Goal: Find specific page/section: Find specific page/section

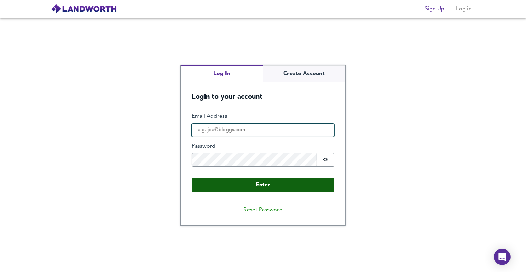
type input "[PERSON_NAME][EMAIL_ADDRESS][PERSON_NAME][DOMAIN_NAME]"
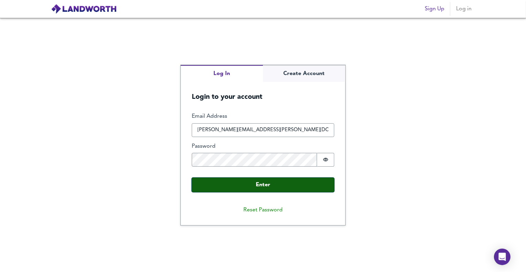
click at [240, 180] on button "Enter" at bounding box center [263, 185] width 143 height 14
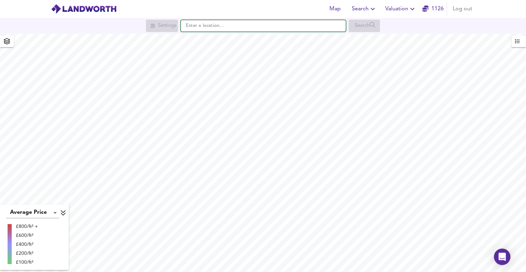
click at [213, 25] on input "text" at bounding box center [263, 26] width 165 height 12
click at [241, 27] on input "text" at bounding box center [263, 26] width 165 height 12
paste input "GL52 9SE"
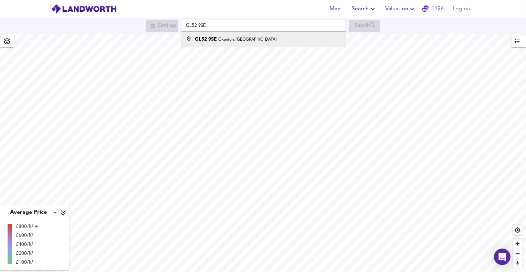
click at [228, 39] on small "Oxenton, [GEOGRAPHIC_DATA]" at bounding box center [247, 40] width 58 height 4
type input "[STREET_ADDRESS]"
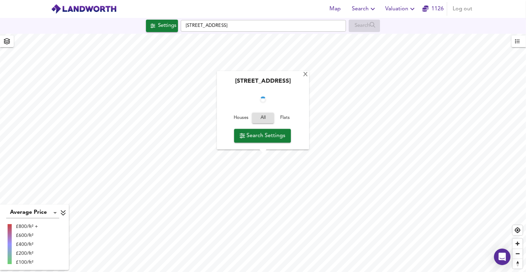
checkbox input "false"
checkbox input "true"
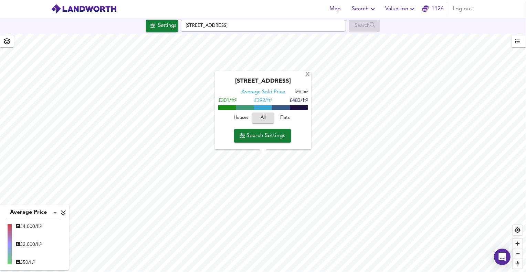
click at [241, 120] on span "Houses" at bounding box center [241, 118] width 19 height 8
